Goal: Transaction & Acquisition: Purchase product/service

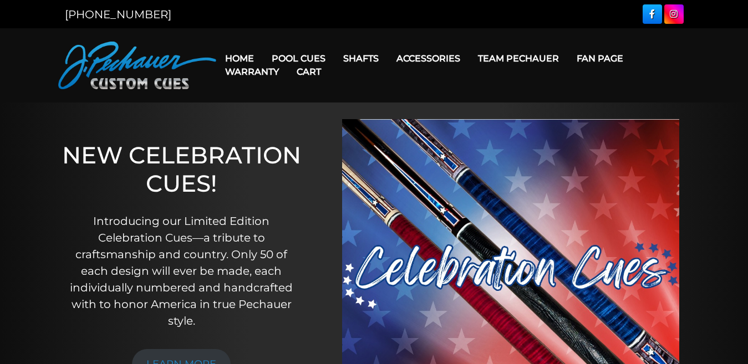
click at [302, 113] on link "Pro Series (R) – NEW" at bounding box center [332, 106] width 136 height 16
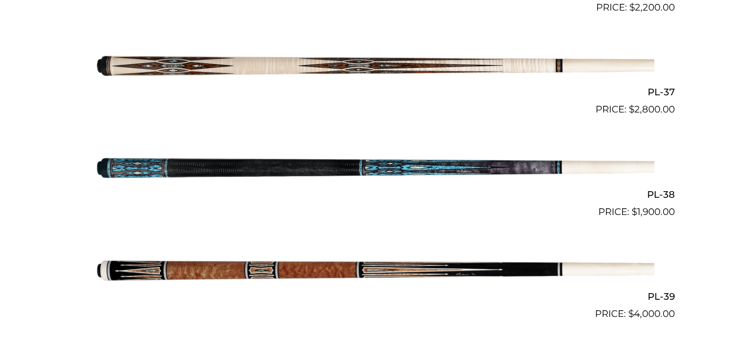
scroll to position [3096, 0]
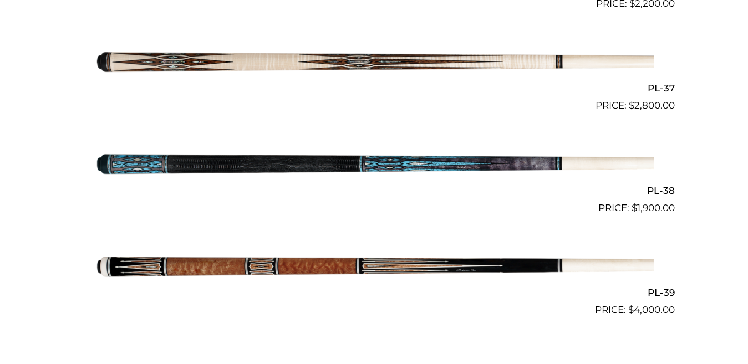
click at [231, 264] on img at bounding box center [374, 266] width 560 height 93
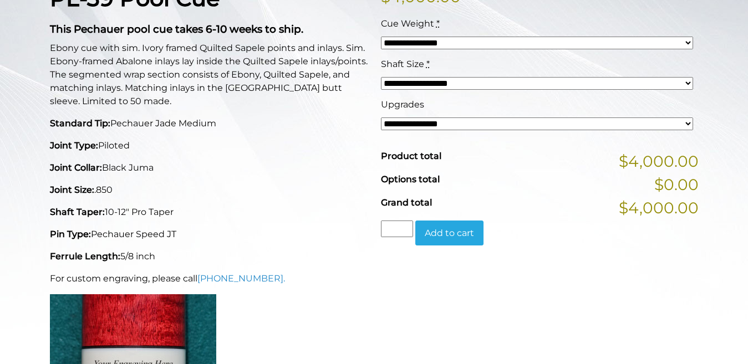
scroll to position [318, 0]
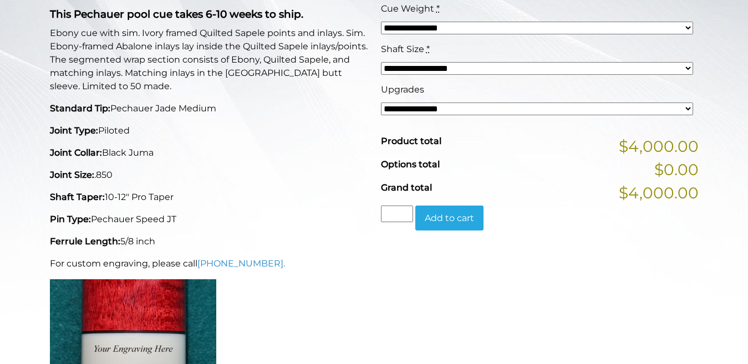
click at [747, 359] on div "**********" at bounding box center [374, 235] width 748 height 822
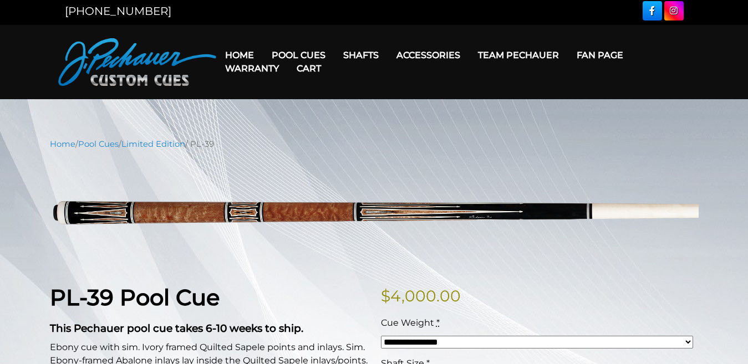
scroll to position [0, 0]
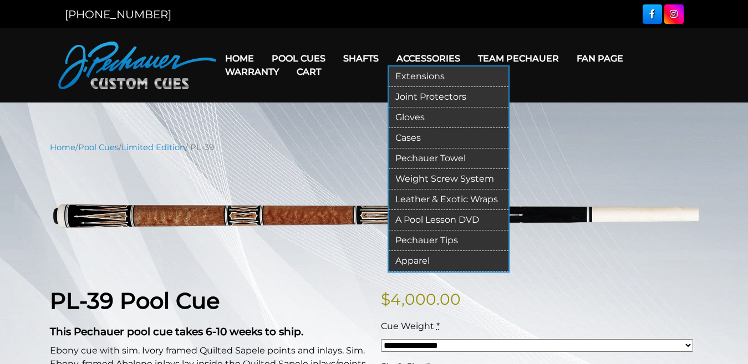
click at [407, 134] on link "Cases" at bounding box center [449, 138] width 120 height 21
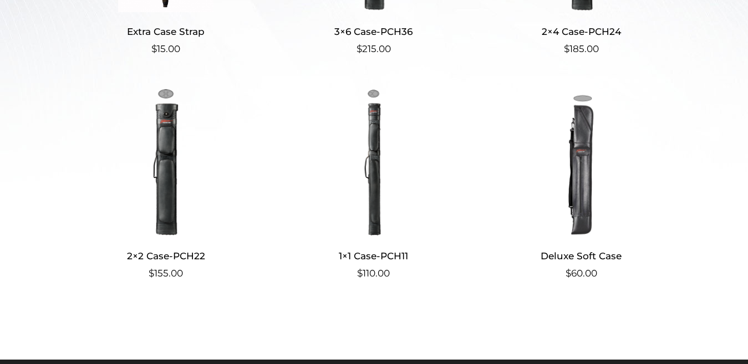
scroll to position [455, 0]
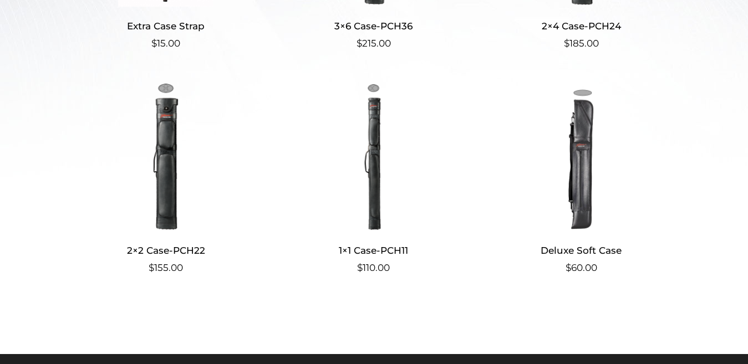
click at [376, 202] on img at bounding box center [373, 156] width 185 height 150
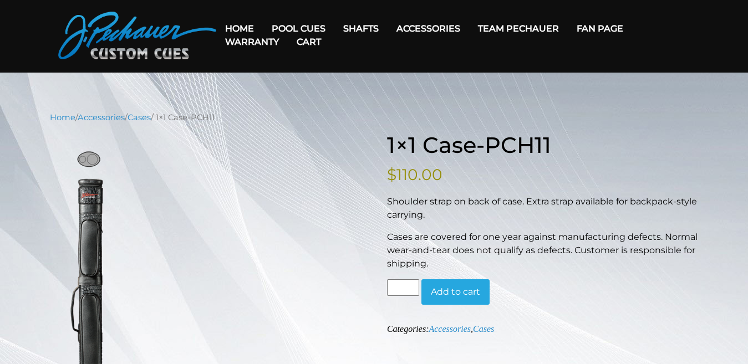
scroll to position [15, 0]
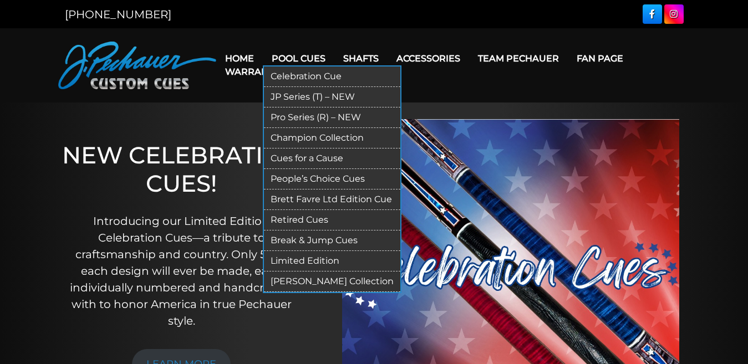
click at [292, 113] on link "Pro Series (R) – NEW" at bounding box center [332, 118] width 136 height 21
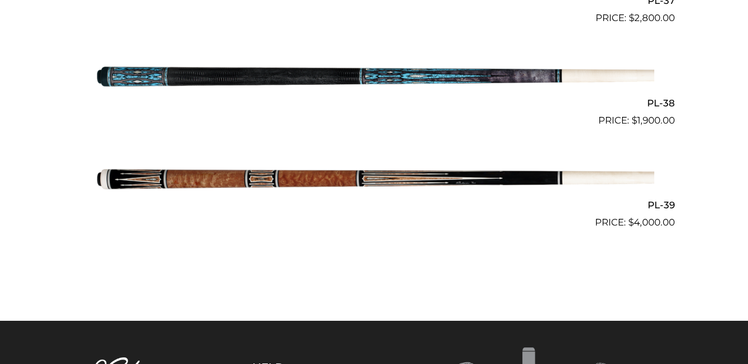
scroll to position [3187, 0]
